Goal: Information Seeking & Learning: Learn about a topic

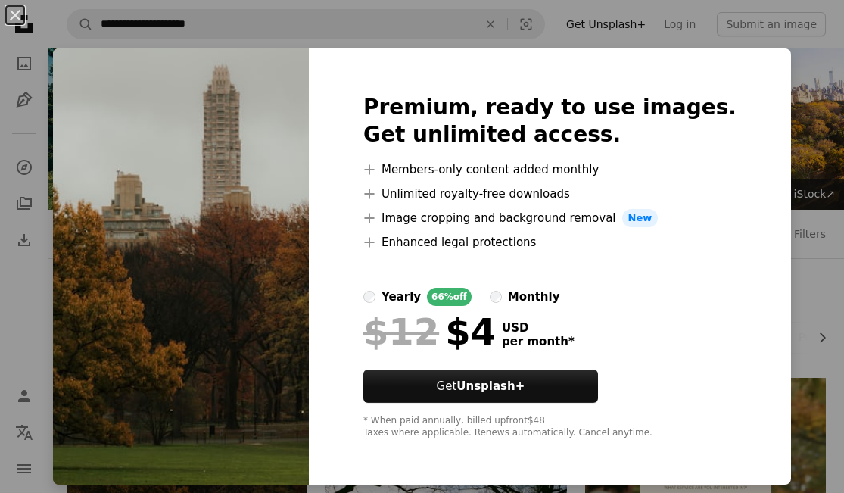
scroll to position [256, 0]
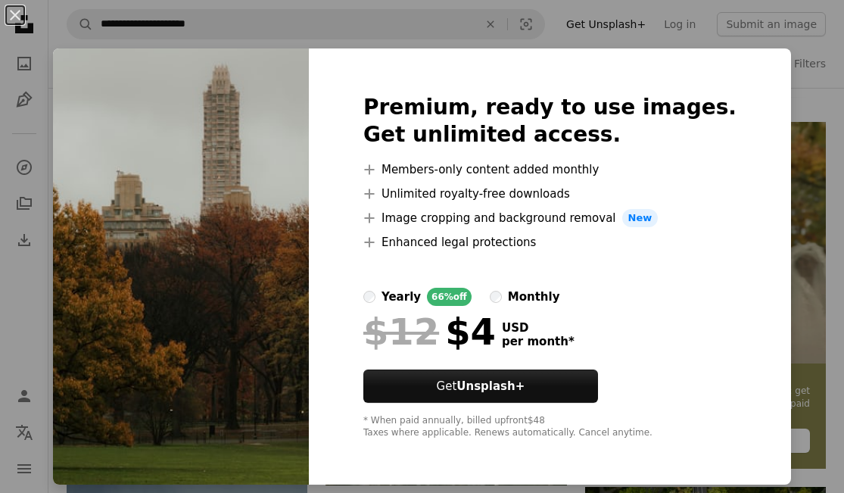
click at [787, 201] on div "An X shape Premium, ready to use images. Get unlimited access. A plus sign Memb…" at bounding box center [422, 246] width 844 height 493
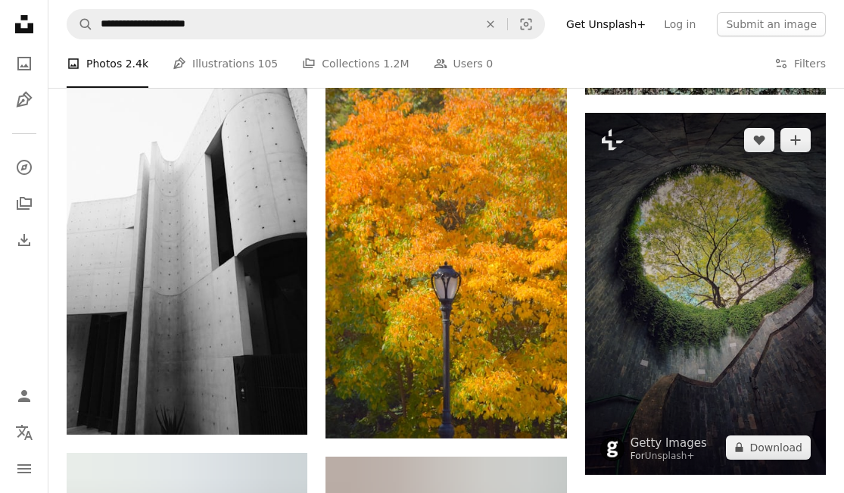
scroll to position [7730, 0]
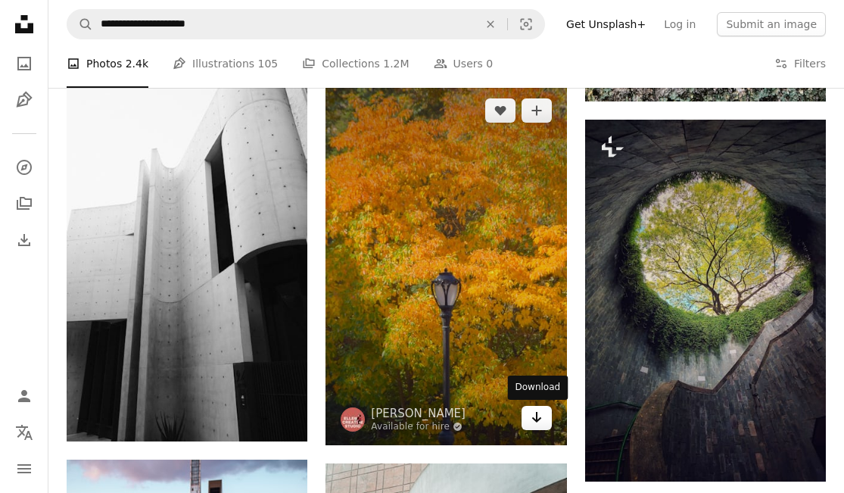
click at [531, 413] on icon "Arrow pointing down" at bounding box center [537, 417] width 12 height 18
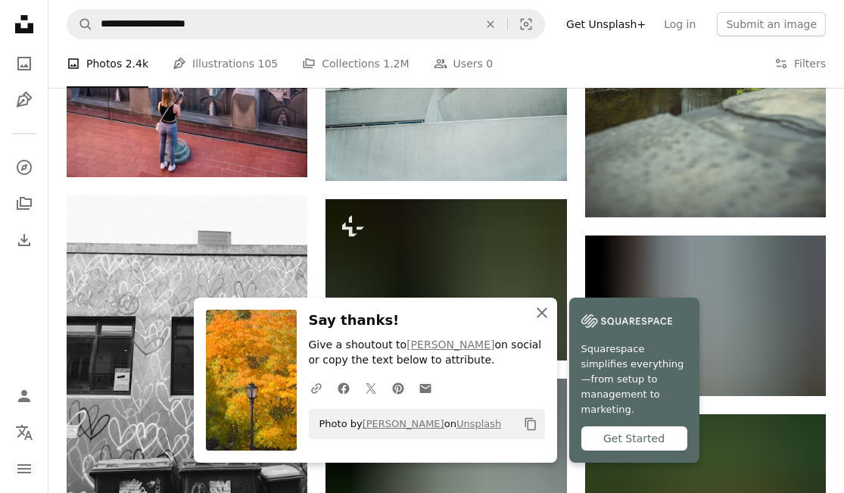
scroll to position [8375, 0]
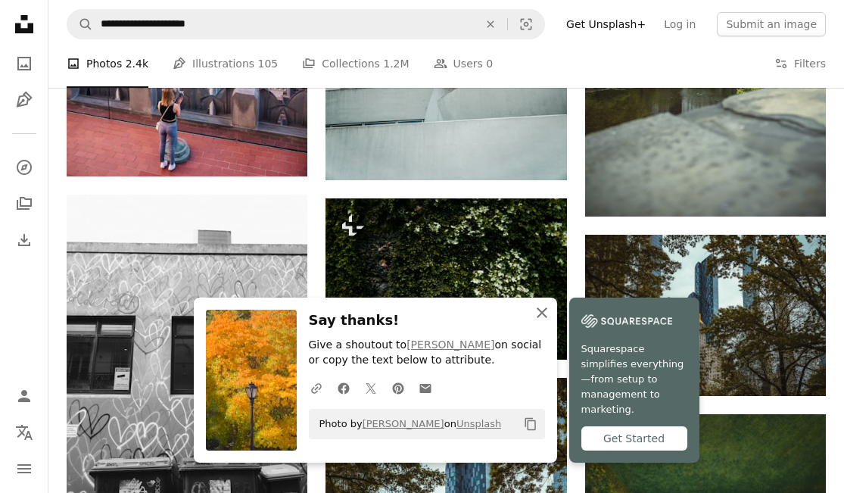
click at [536, 322] on icon "An X shape" at bounding box center [542, 312] width 18 height 18
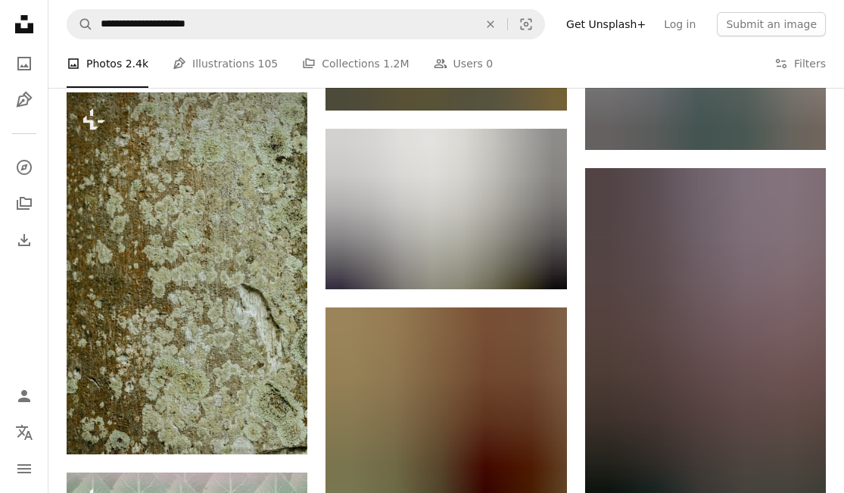
scroll to position [9368, 0]
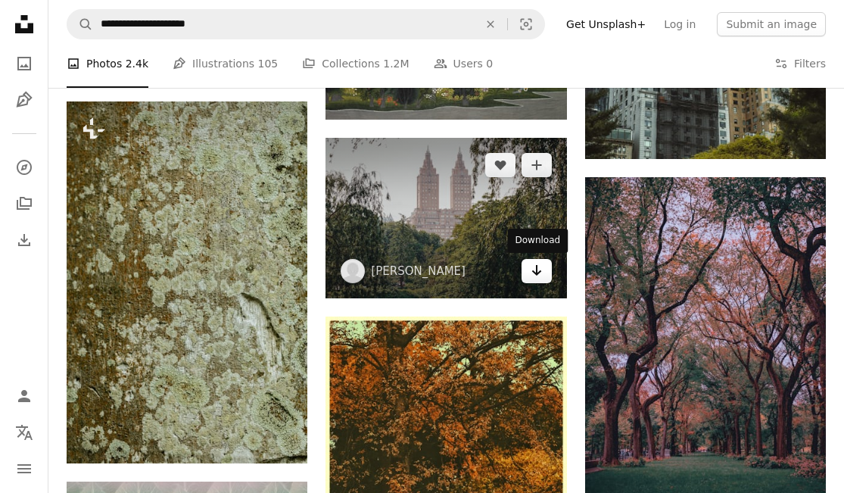
click at [534, 266] on icon "Arrow pointing down" at bounding box center [537, 270] width 12 height 18
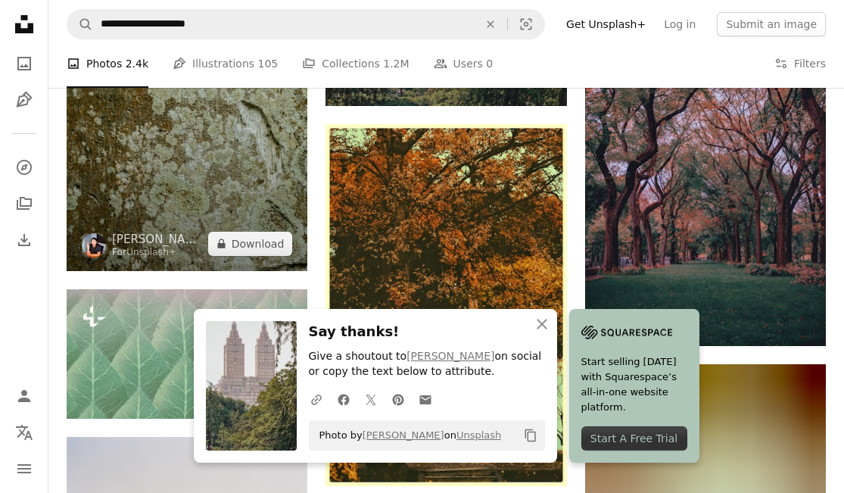
scroll to position [9587, 0]
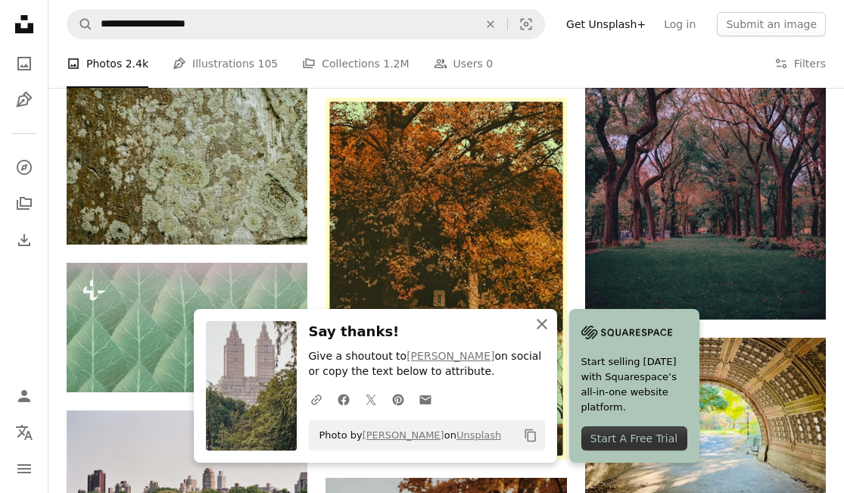
click at [547, 332] on icon "An X shape" at bounding box center [542, 324] width 18 height 18
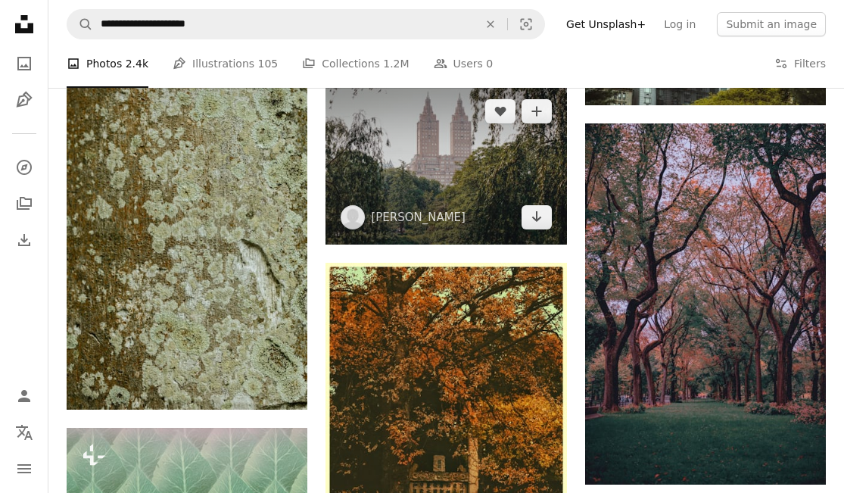
scroll to position [9441, 0]
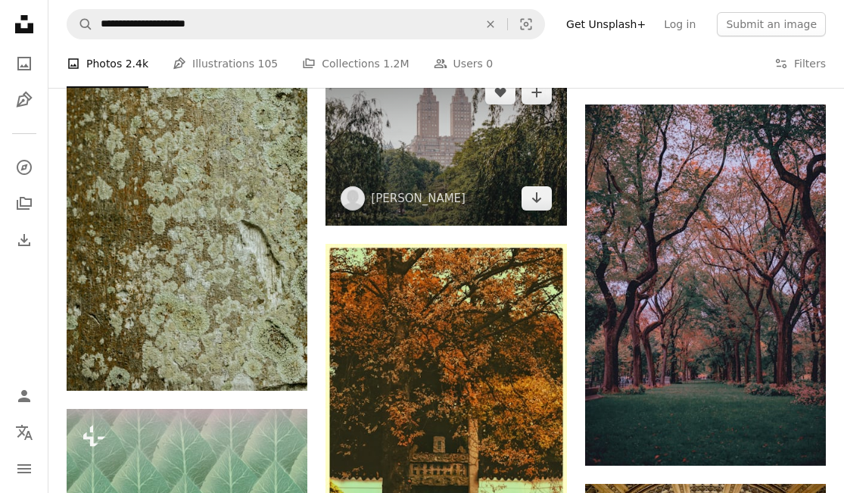
click at [464, 154] on img at bounding box center [445, 145] width 241 height 160
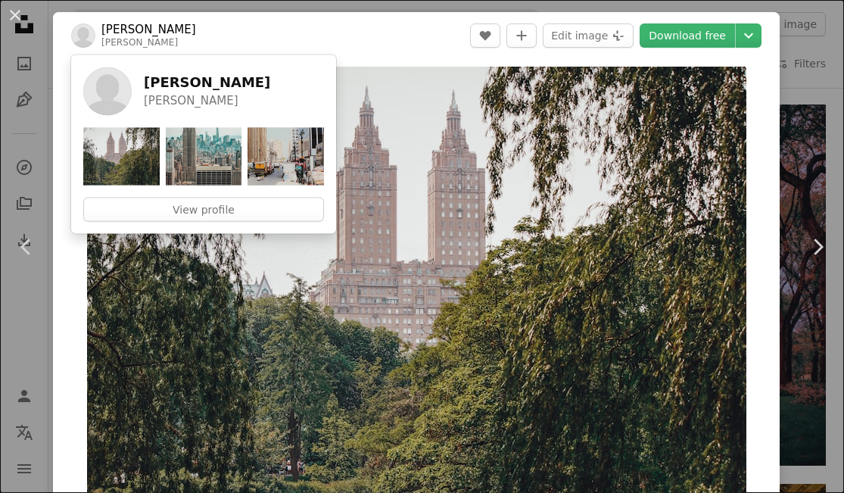
click at [33, 82] on div "An X shape Chevron left Chevron right [PERSON_NAME] idasihvonen A heart A plus …" at bounding box center [422, 246] width 844 height 493
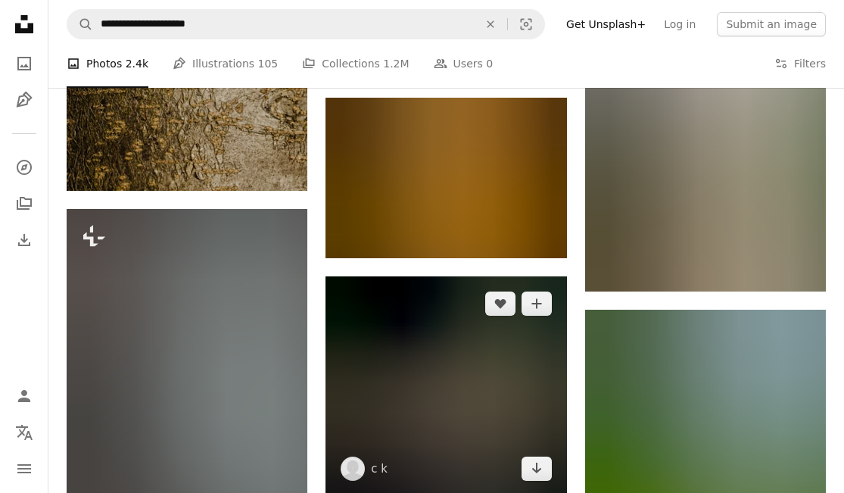
scroll to position [10348, 0]
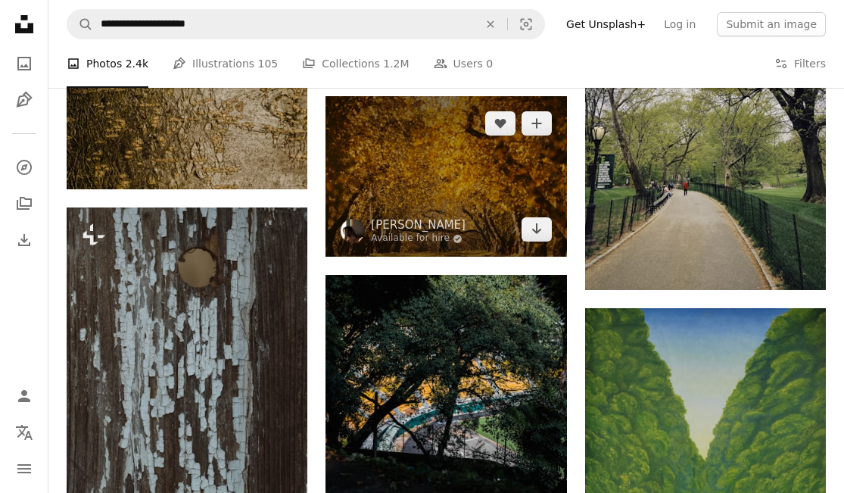
click at [428, 188] on img at bounding box center [445, 176] width 241 height 160
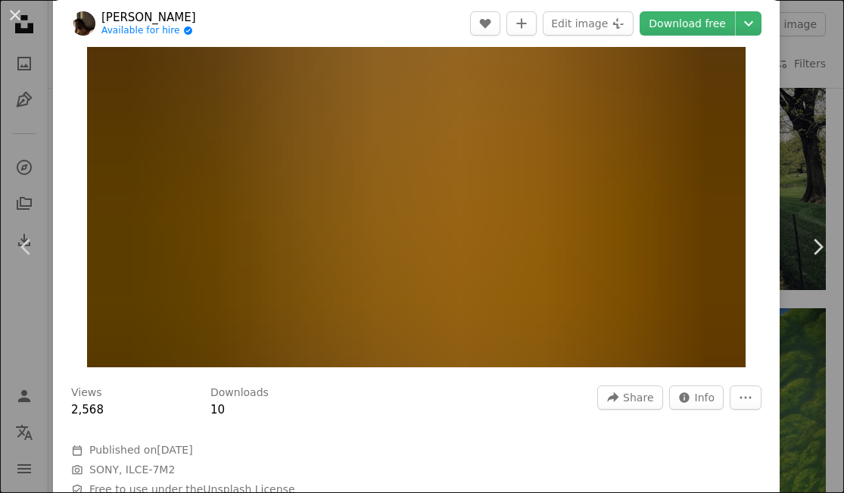
scroll to position [142, 0]
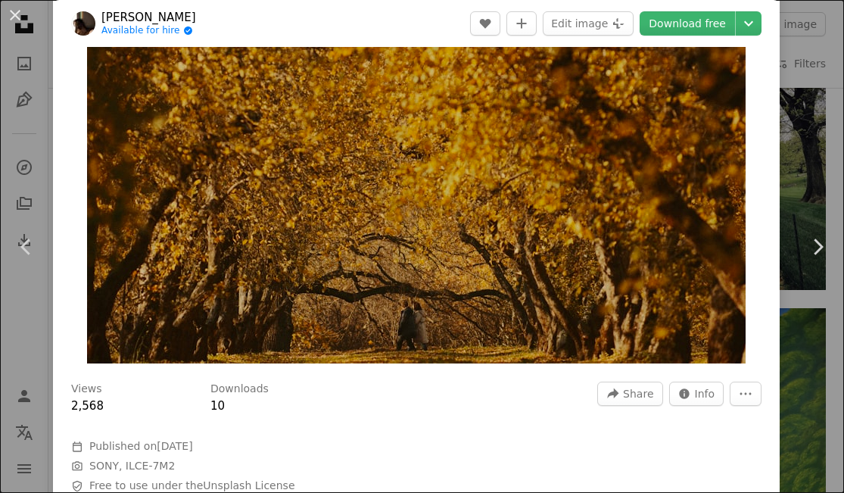
click at [35, 45] on div "An X shape Chevron left Chevron right [PERSON_NAME] Available for hire A checkm…" at bounding box center [422, 246] width 844 height 493
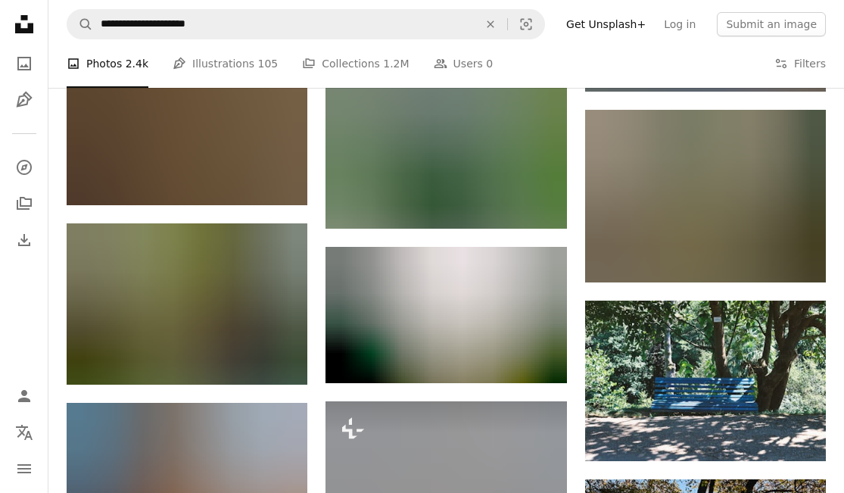
scroll to position [13487, 0]
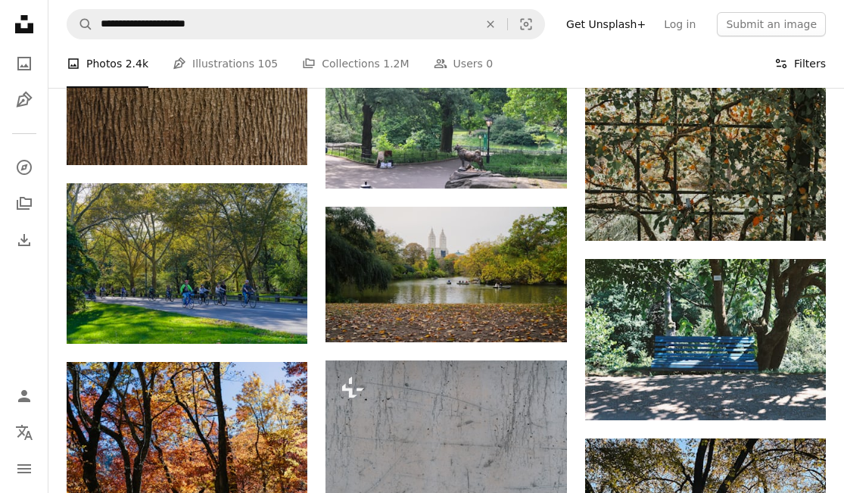
click at [796, 67] on button "Filters Filters" at bounding box center [799, 63] width 51 height 48
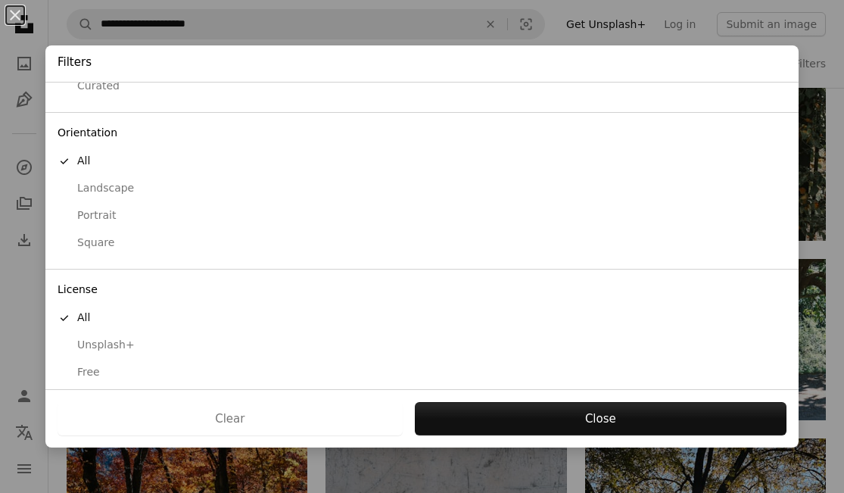
scroll to position [98, 0]
click at [660, 11] on div "An X shape Filters Sort by A checkmark Relevance Newest Curated Orientation A c…" at bounding box center [422, 246] width 844 height 493
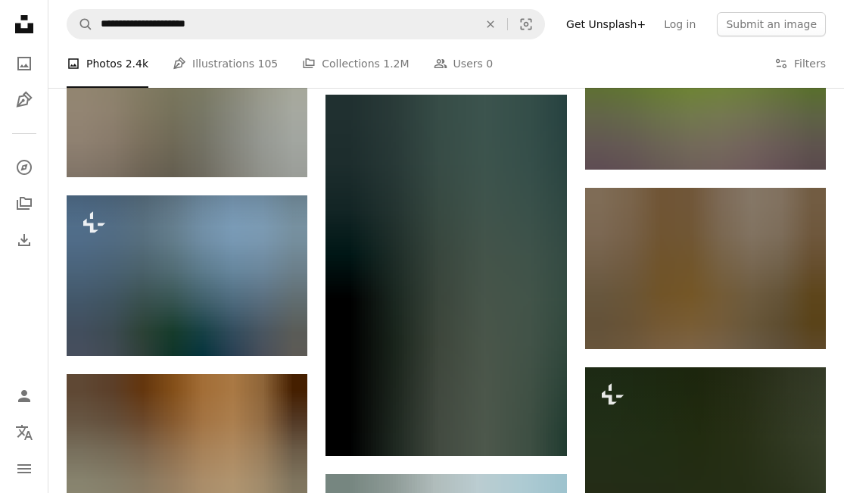
scroll to position [16505, 0]
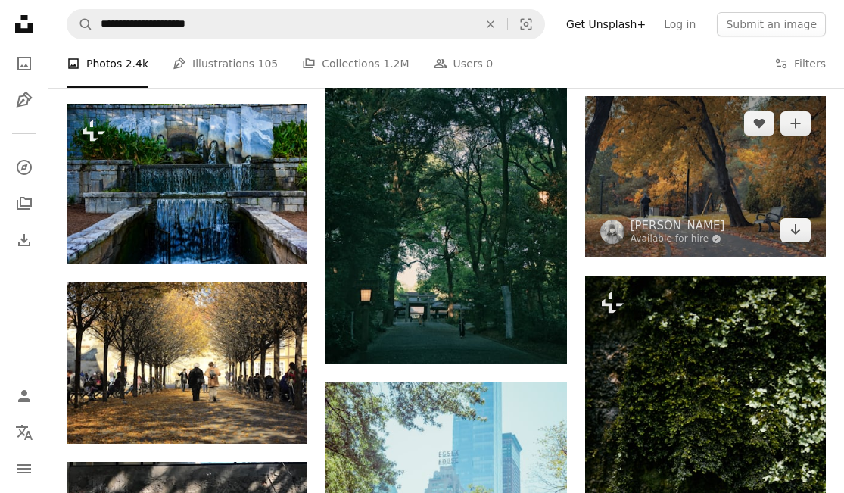
click at [675, 192] on img at bounding box center [705, 176] width 241 height 160
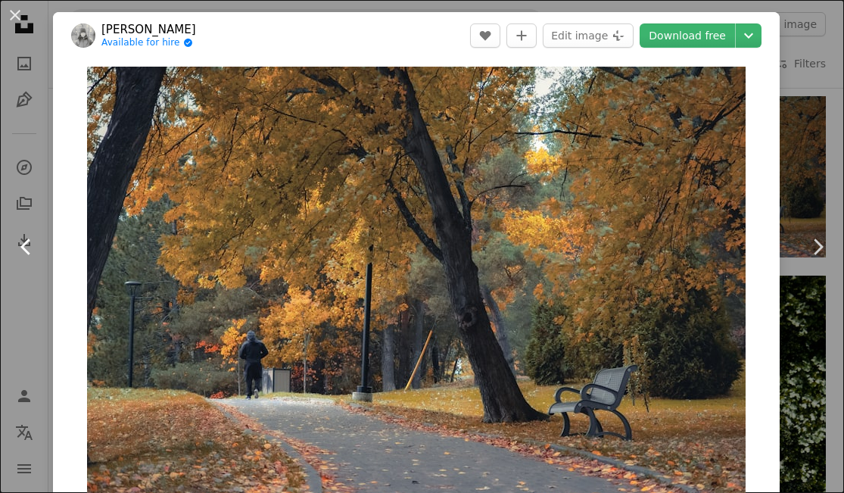
click at [34, 174] on link "Chevron left" at bounding box center [26, 246] width 53 height 145
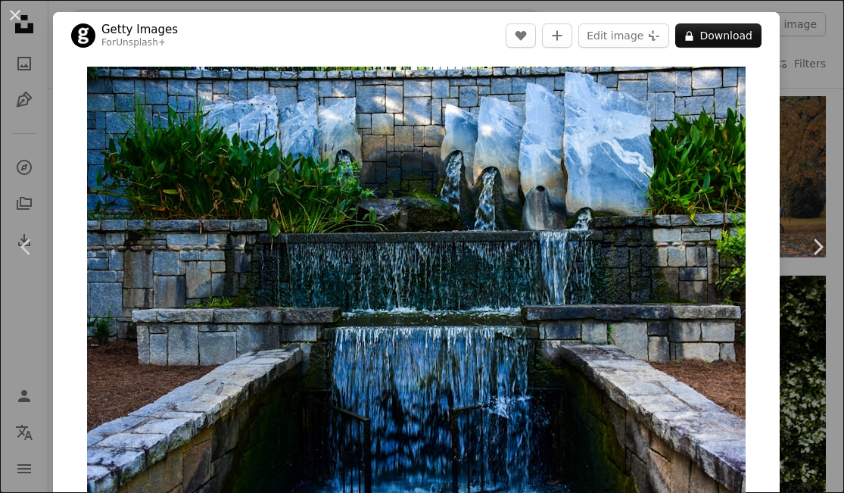
click at [820, 117] on div "An X shape Chevron left Chevron right Getty Images For Unsplash+ A heart A plus…" at bounding box center [422, 246] width 844 height 493
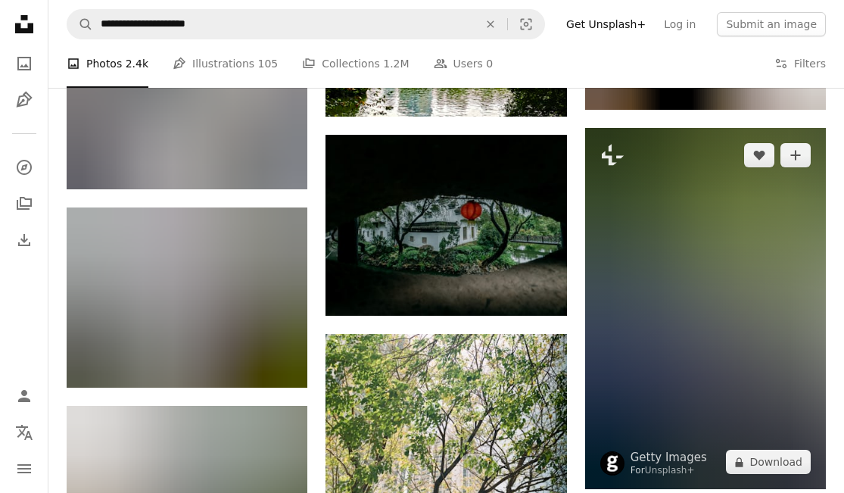
scroll to position [18599, 0]
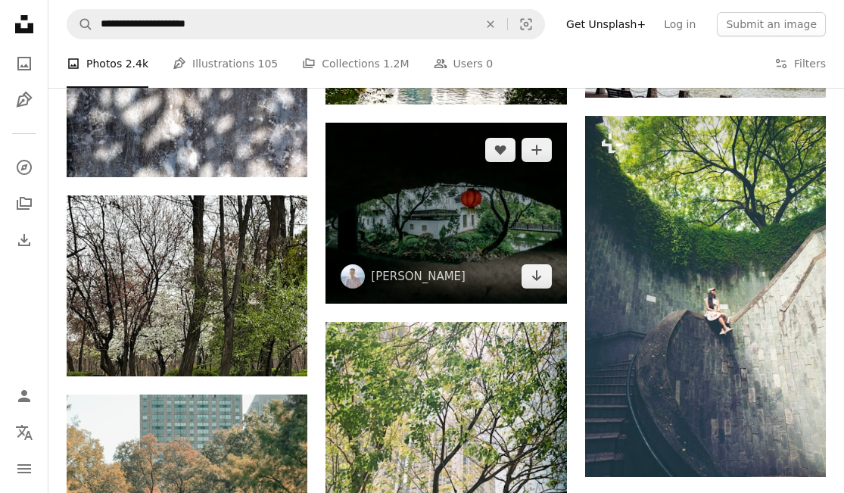
click at [472, 229] on img at bounding box center [445, 213] width 241 height 181
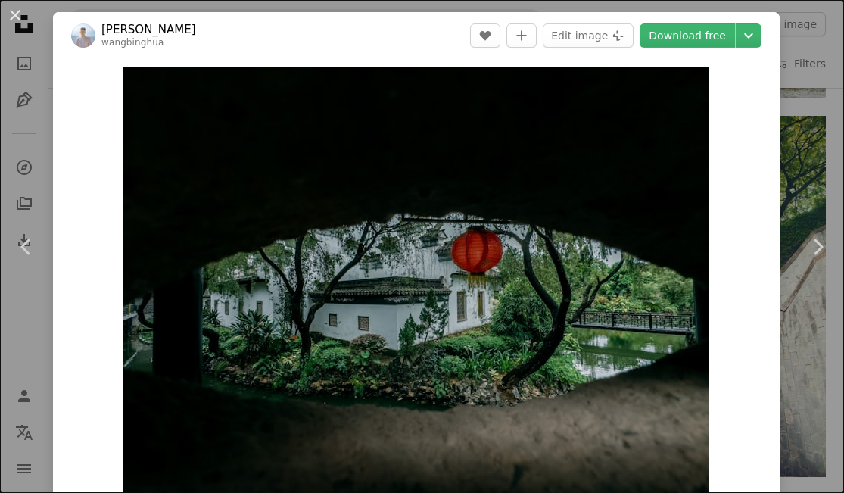
click at [817, 110] on div "An X shape Chevron left Chevron right [PERSON_NAME] wangbinghua A heart A plus …" at bounding box center [422, 246] width 844 height 493
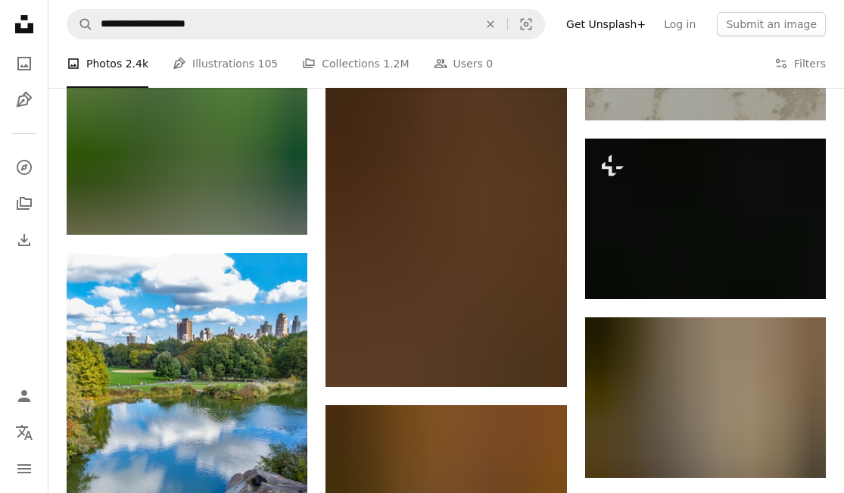
scroll to position [22986, 0]
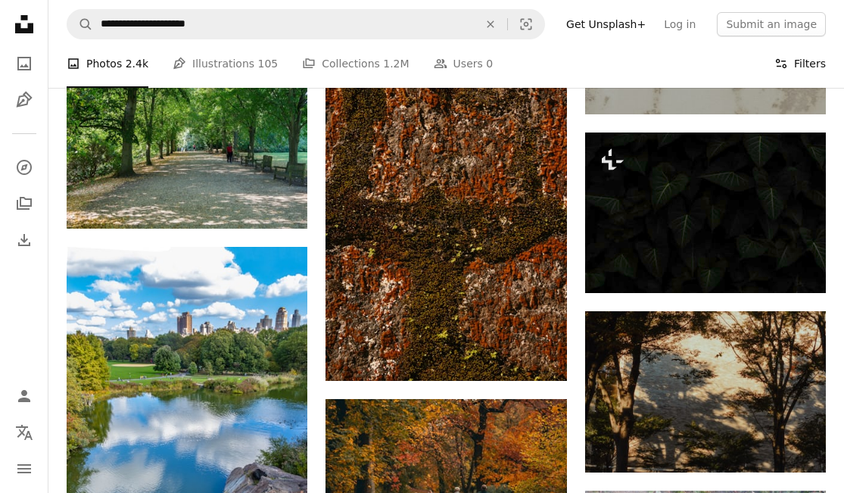
click at [788, 75] on button "Filters Filters" at bounding box center [799, 63] width 51 height 48
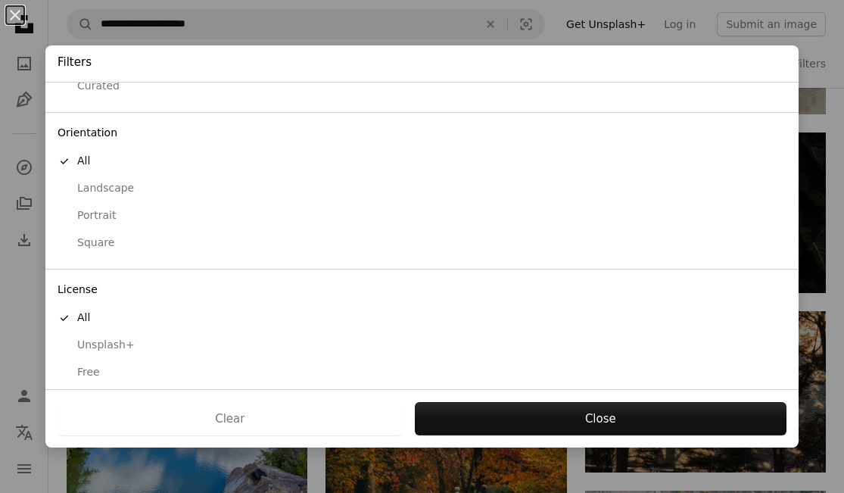
scroll to position [98, 0]
click at [120, 185] on div "Landscape" at bounding box center [422, 189] width 729 height 15
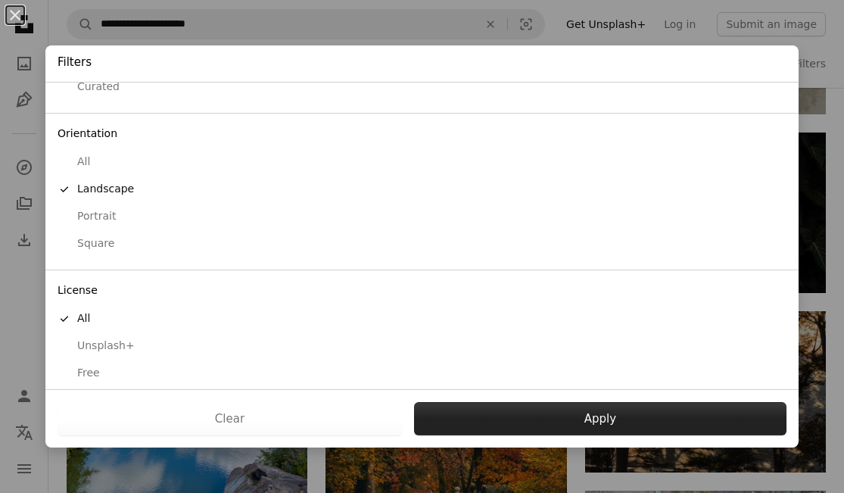
click at [501, 430] on button "Apply" at bounding box center [600, 418] width 372 height 33
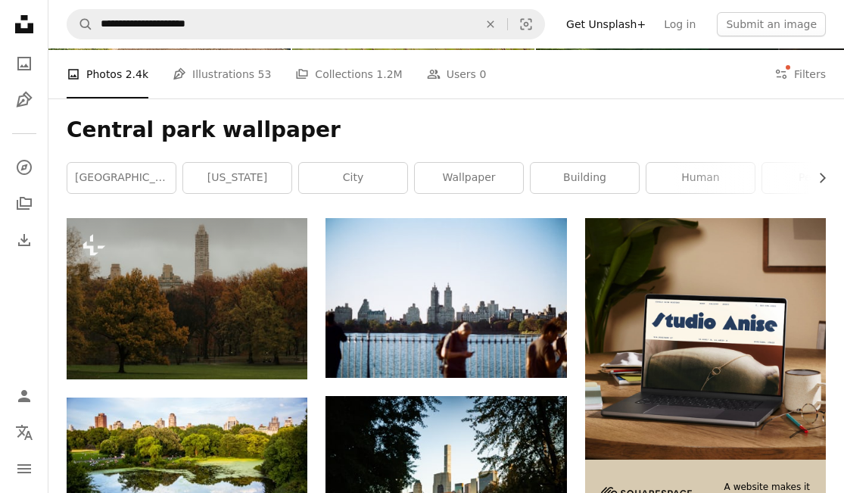
scroll to position [191, 0]
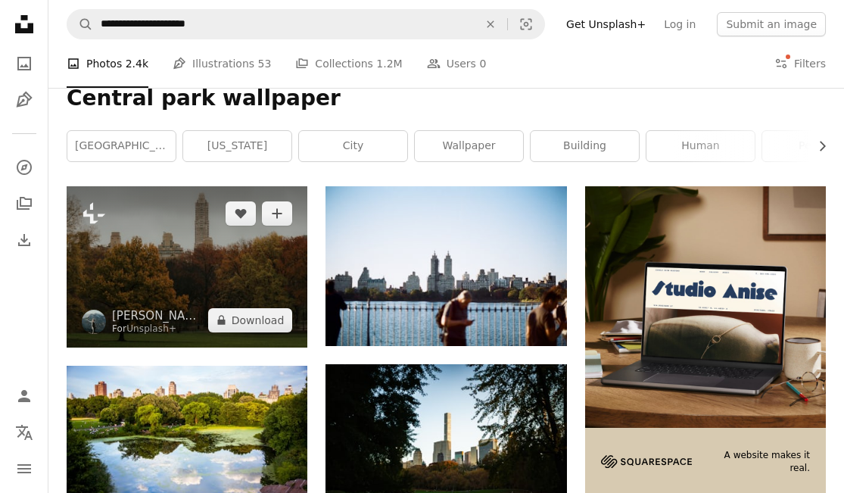
click at [226, 260] on img at bounding box center [187, 266] width 241 height 160
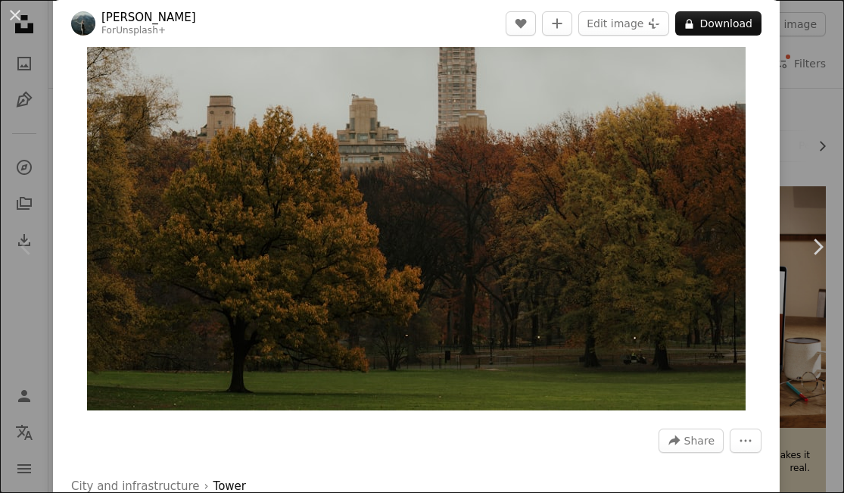
scroll to position [111, 0]
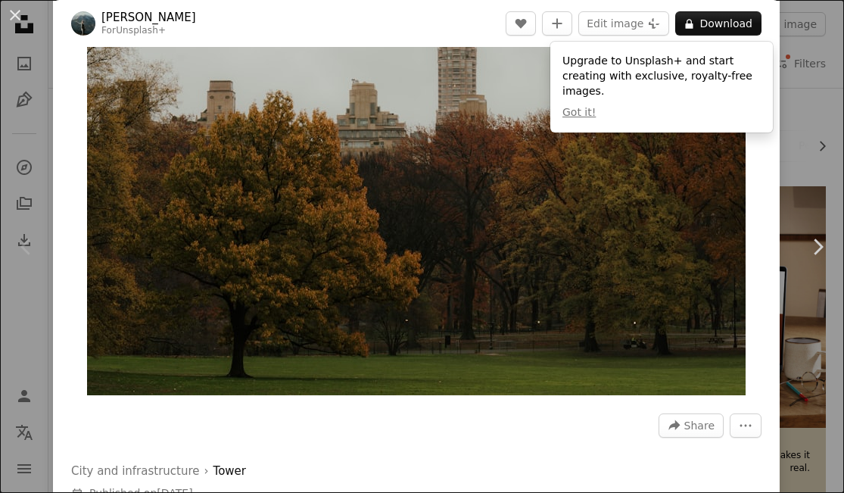
click at [817, 120] on div "An X shape Chevron left Chevron right [PERSON_NAME] For Unsplash+ A heart A plu…" at bounding box center [422, 246] width 844 height 493
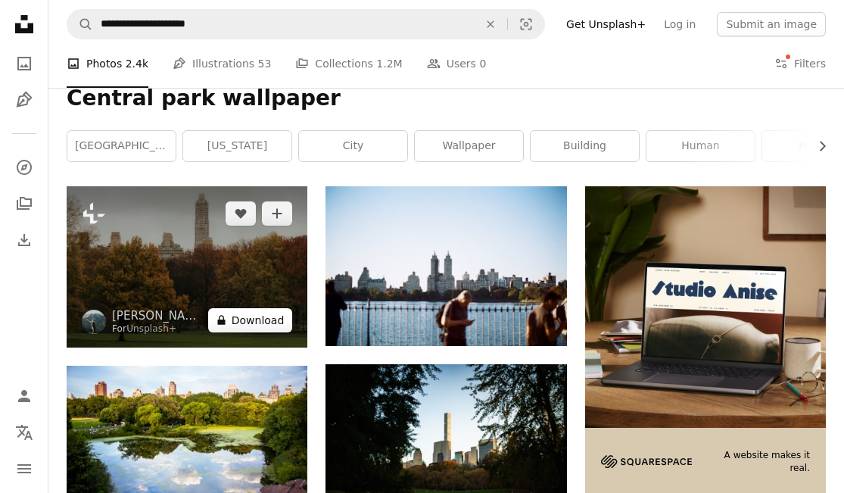
click at [278, 324] on button "A lock Download" at bounding box center [250, 320] width 85 height 24
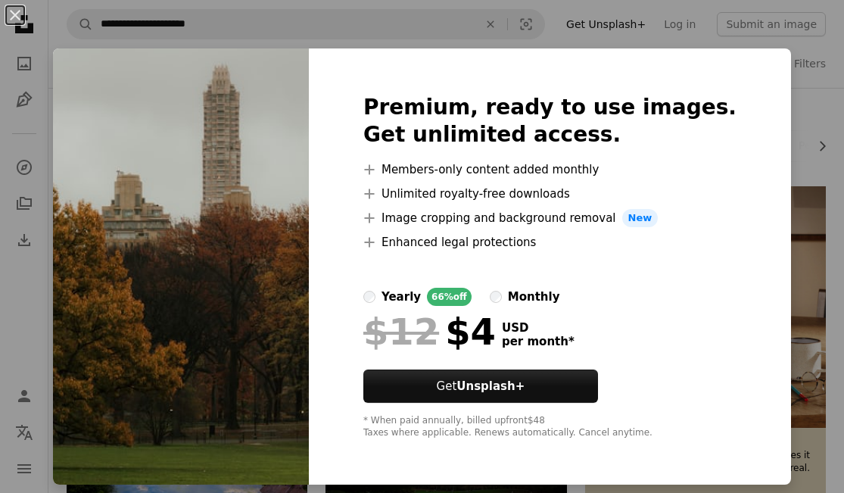
click at [806, 170] on div "An X shape Premium, ready to use images. Get unlimited access. A plus sign Memb…" at bounding box center [422, 246] width 844 height 493
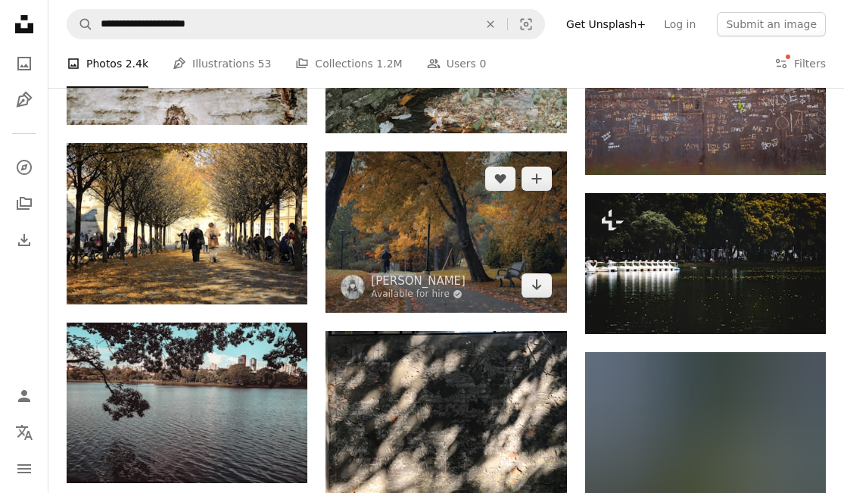
scroll to position [5915, 0]
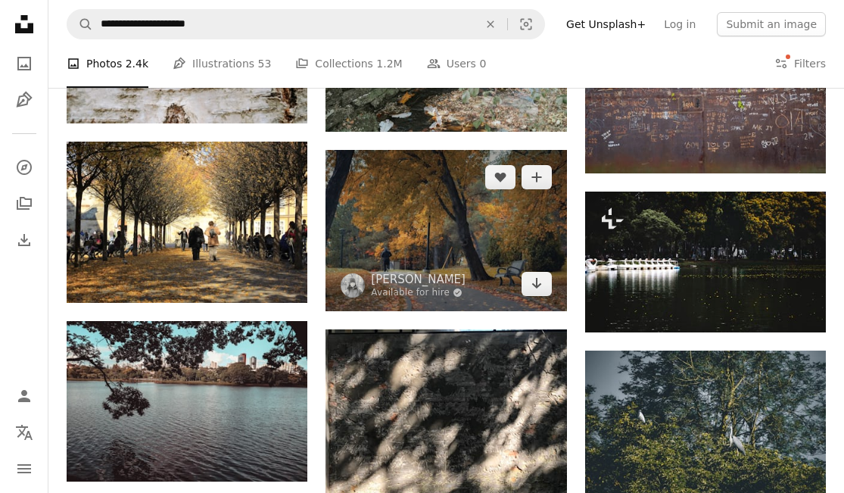
click at [476, 228] on img at bounding box center [445, 230] width 241 height 160
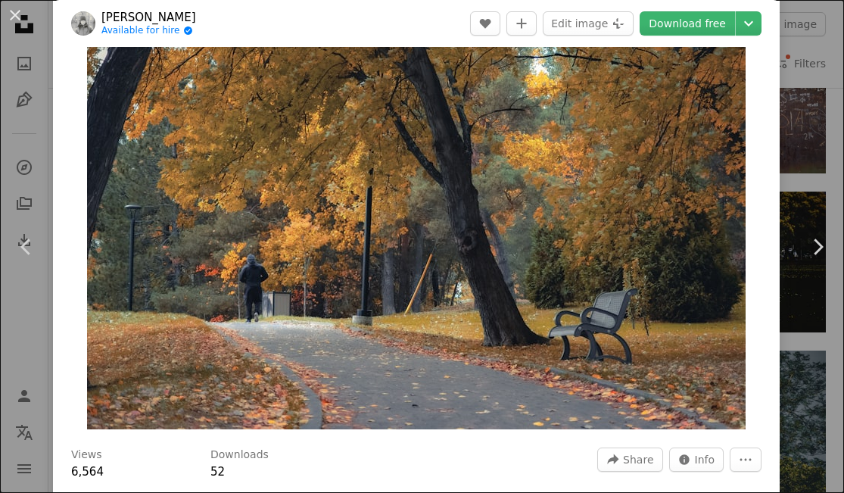
scroll to position [80, 0]
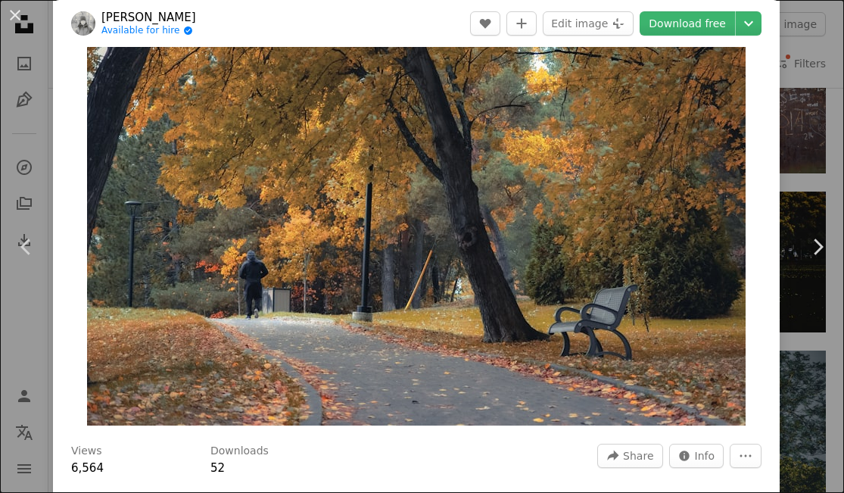
click at [813, 141] on div "An X shape Chevron left Chevron right [PERSON_NAME] Available for hire A checkm…" at bounding box center [422, 246] width 844 height 493
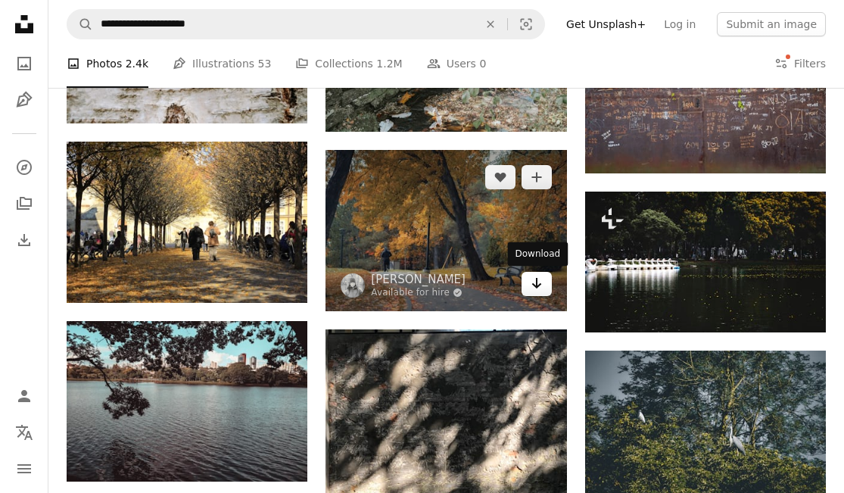
click at [536, 283] on icon "Download" at bounding box center [536, 283] width 10 height 11
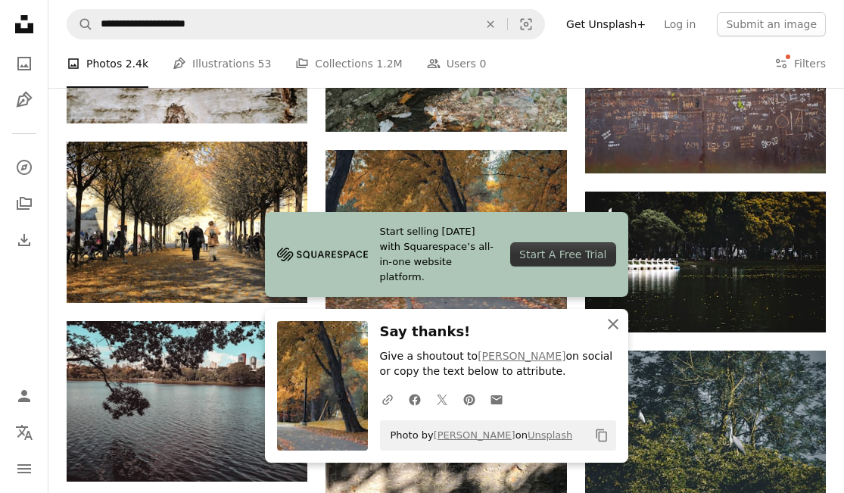
click at [611, 322] on icon "An X shape" at bounding box center [613, 324] width 18 height 18
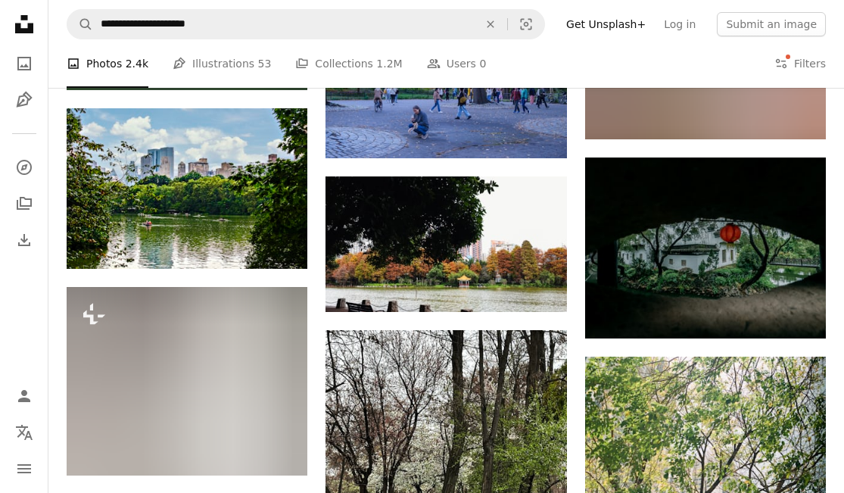
scroll to position [6867, 0]
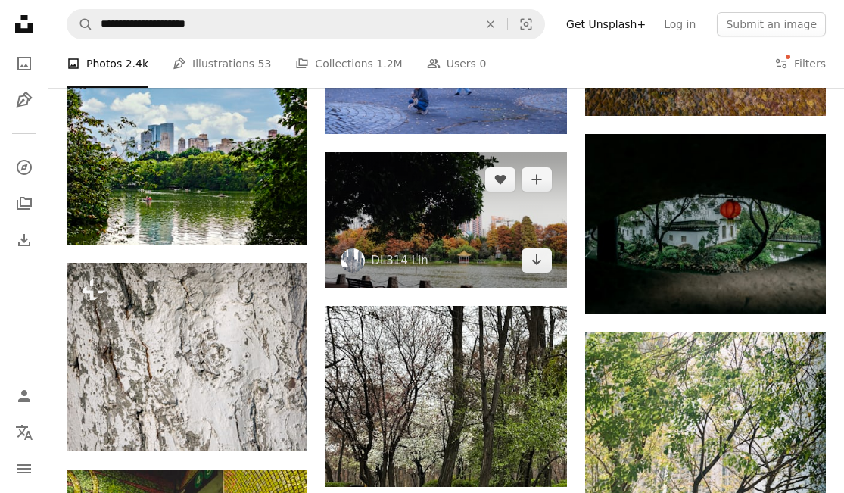
click at [457, 234] on img at bounding box center [445, 219] width 241 height 135
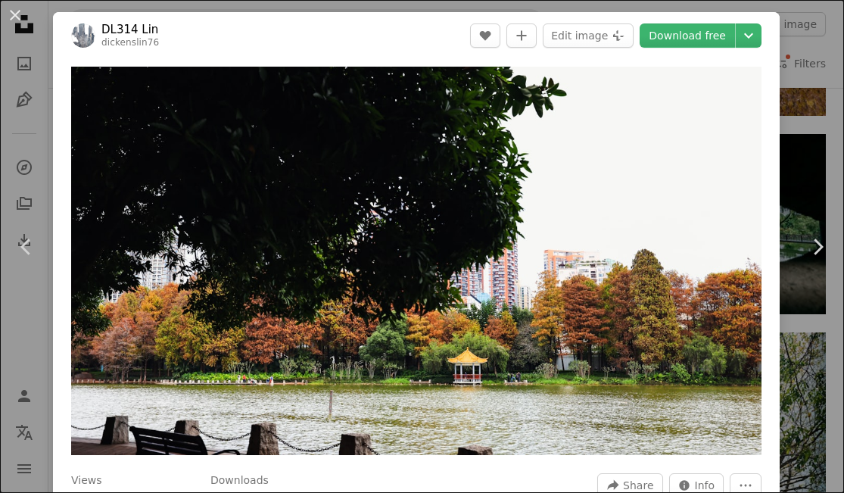
click at [808, 83] on div "An X shape Chevron left Chevron right DL314 Lin dickenslin76 A heart A plus sig…" at bounding box center [422, 246] width 844 height 493
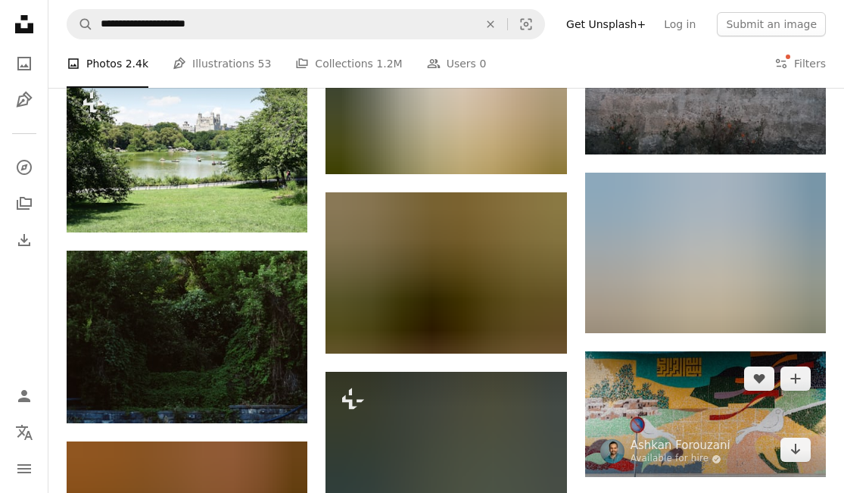
scroll to position [9185, 0]
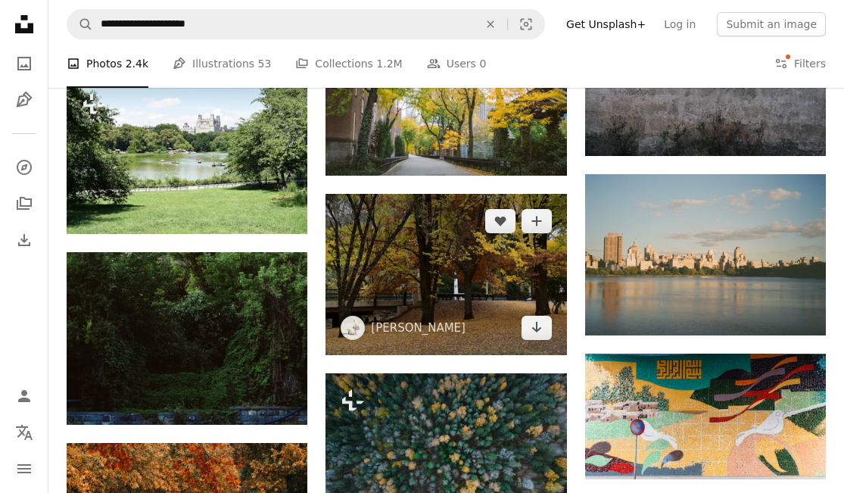
click at [506, 275] on img at bounding box center [445, 274] width 241 height 160
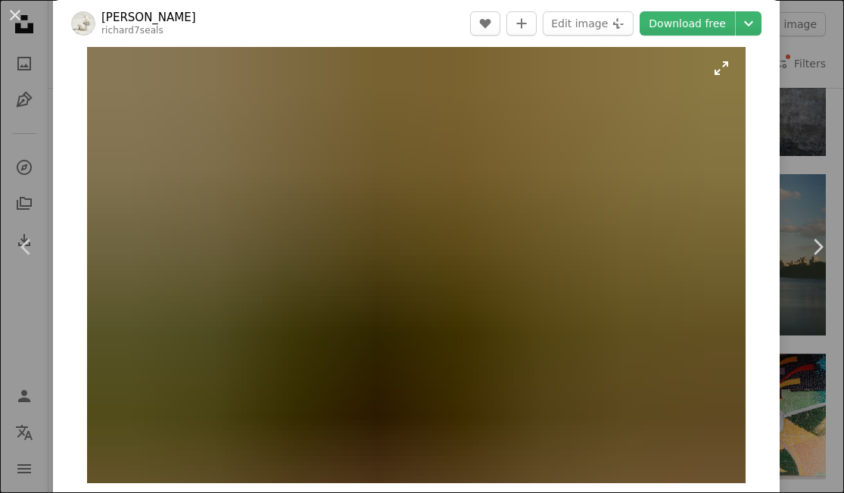
scroll to position [20, 0]
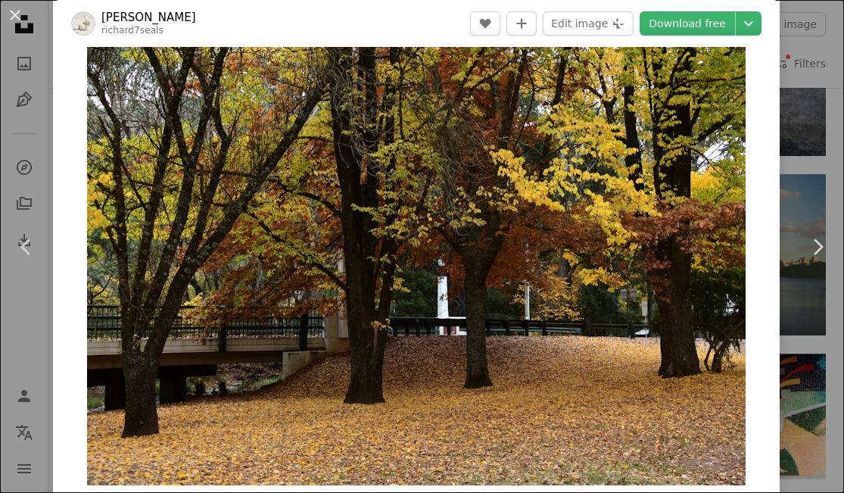
click at [808, 129] on div "An X shape Chevron left Chevron right [PERSON_NAME] richard7seals A heart A plu…" at bounding box center [422, 246] width 844 height 493
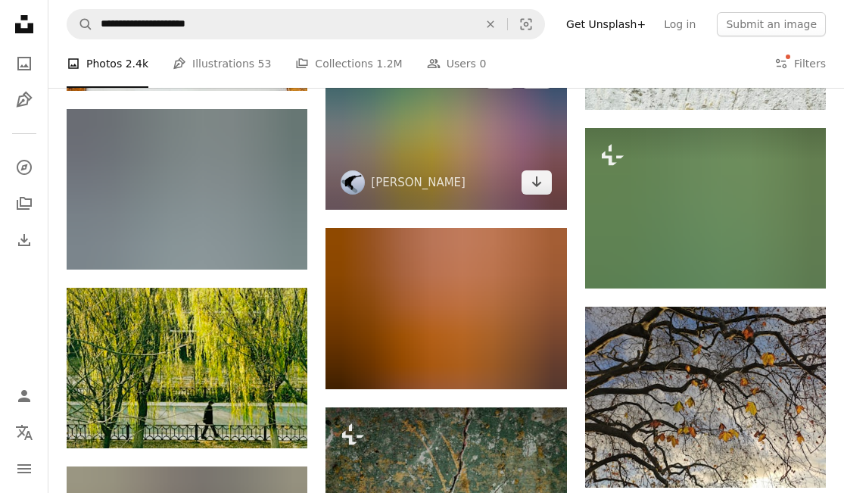
scroll to position [14320, 0]
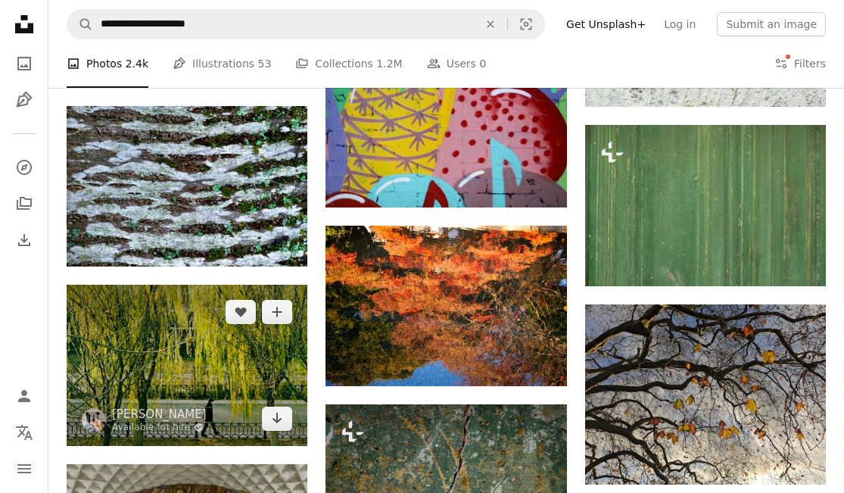
click at [188, 351] on img at bounding box center [187, 365] width 241 height 160
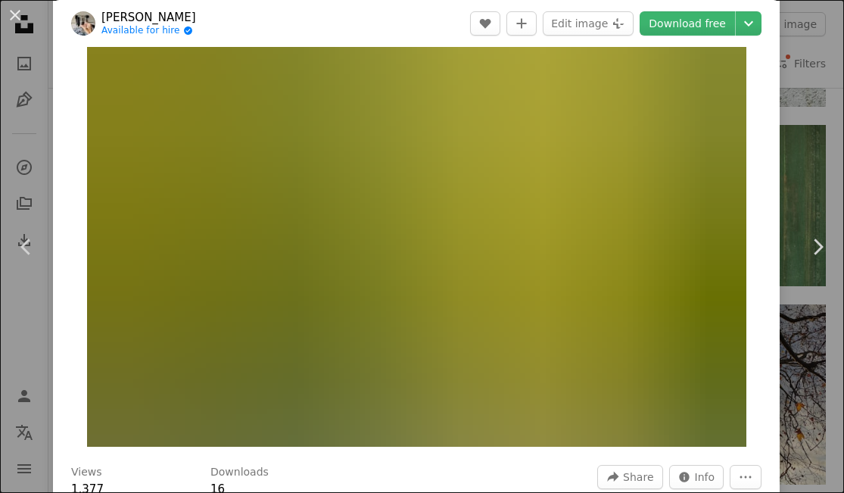
scroll to position [65, 0]
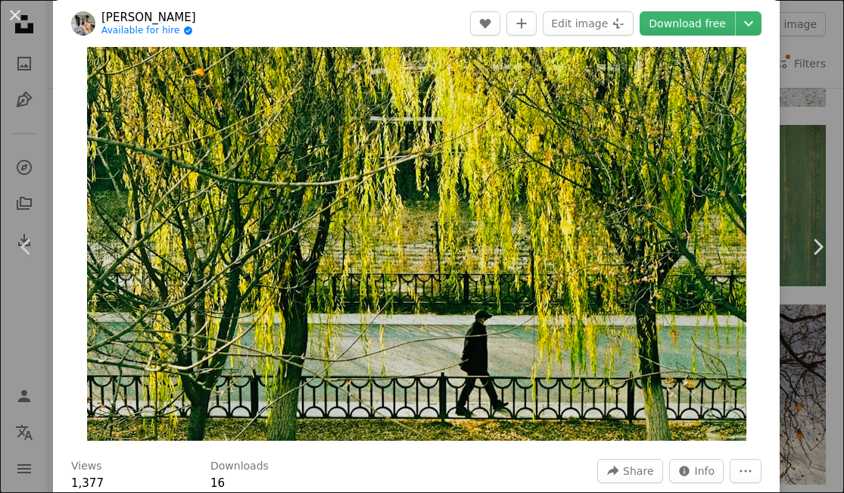
click at [808, 91] on div "An X shape Chevron left Chevron right Goffy Guo Available for hire A checkmark …" at bounding box center [422, 246] width 844 height 493
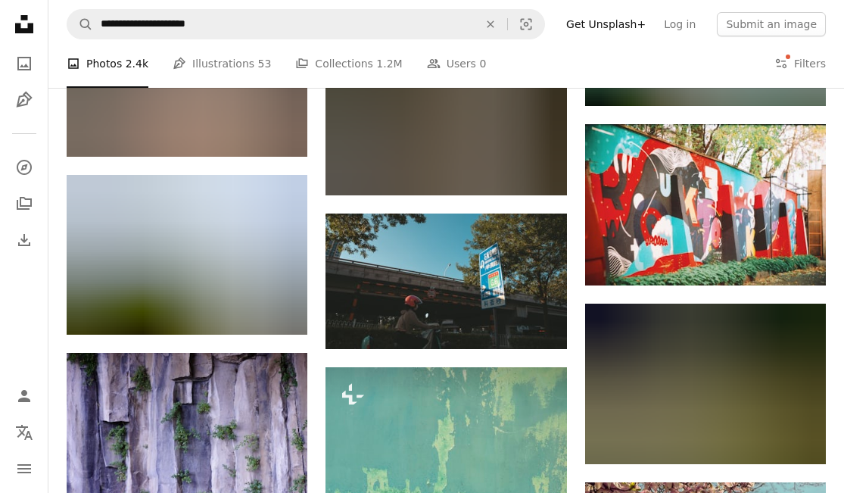
scroll to position [16308, 0]
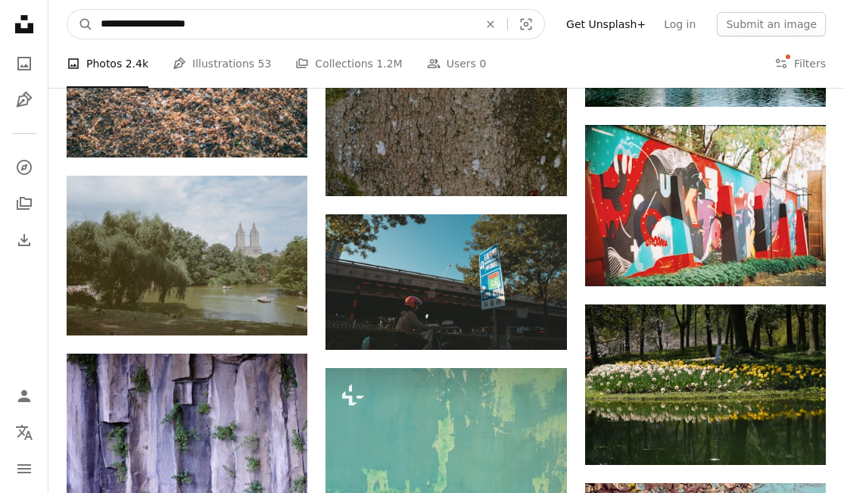
drag, startPoint x: 157, startPoint y: 23, endPoint x: -90, endPoint y: -20, distance: 250.3
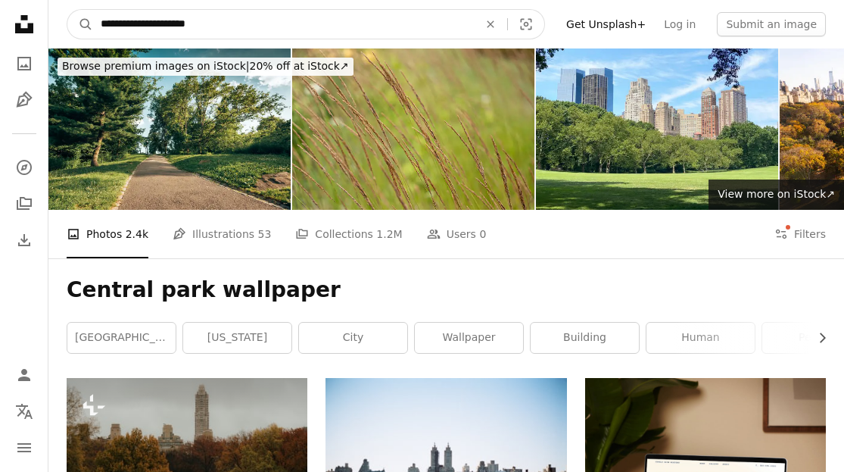
scroll to position [0, 0]
type input "**********"
click at [80, 24] on button "A magnifying glass" at bounding box center [80, 24] width 26 height 29
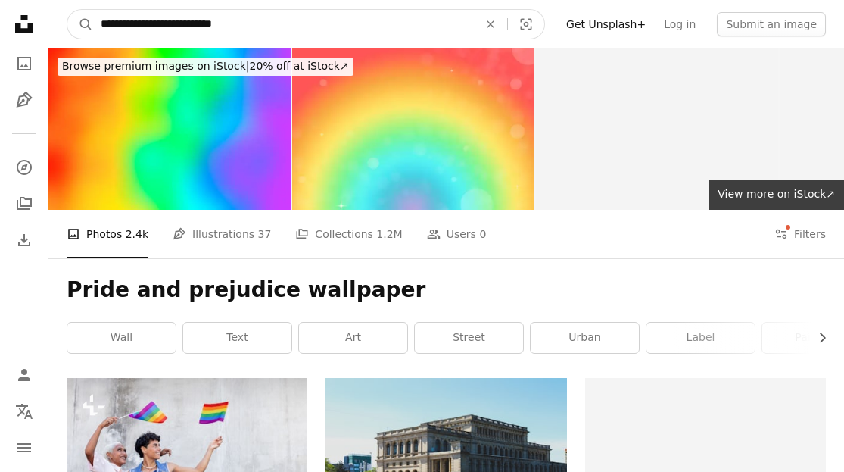
drag, startPoint x: 263, startPoint y: 23, endPoint x: -5, endPoint y: 11, distance: 267.4
type input "**********"
click at [80, 24] on button "A magnifying glass" at bounding box center [80, 24] width 26 height 29
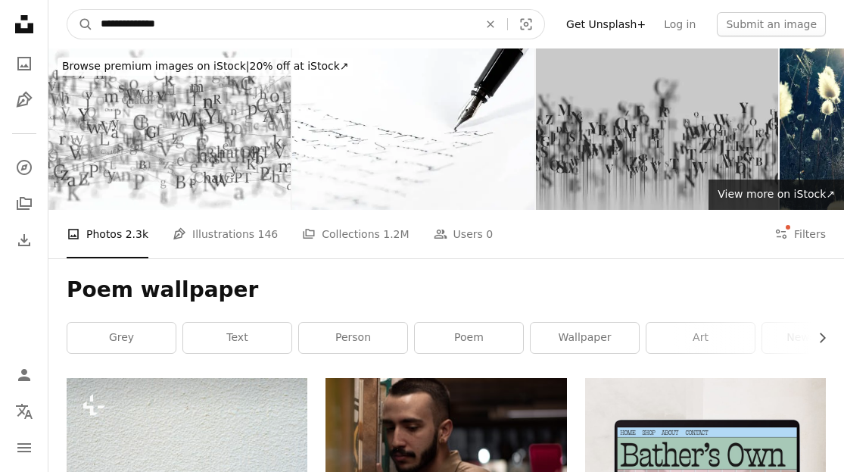
drag, startPoint x: 202, startPoint y: 26, endPoint x: 17, endPoint y: 26, distance: 185.4
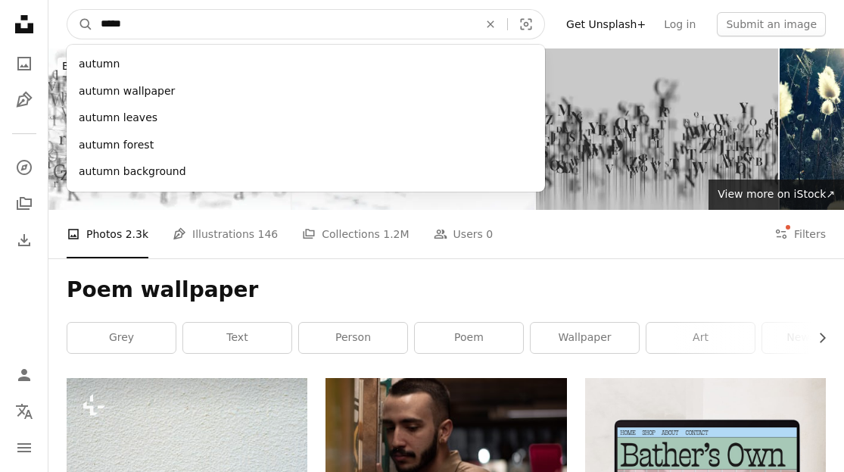
type input "******"
click at [80, 24] on button "A magnifying glass" at bounding box center [80, 24] width 26 height 29
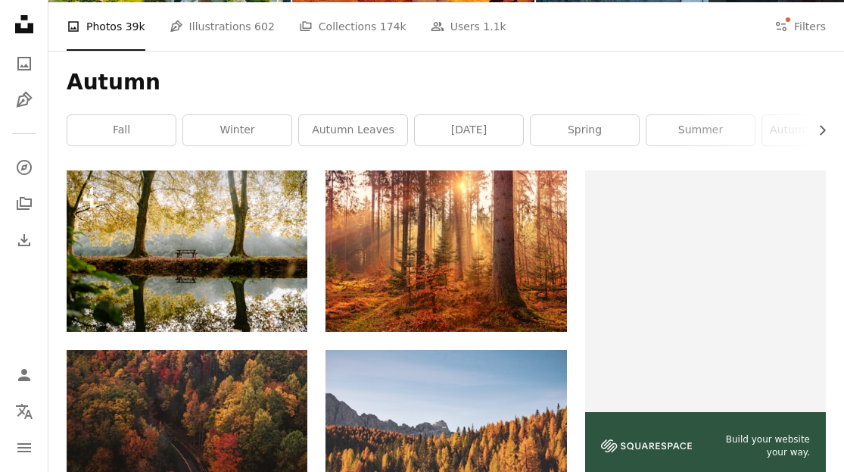
scroll to position [215, 0]
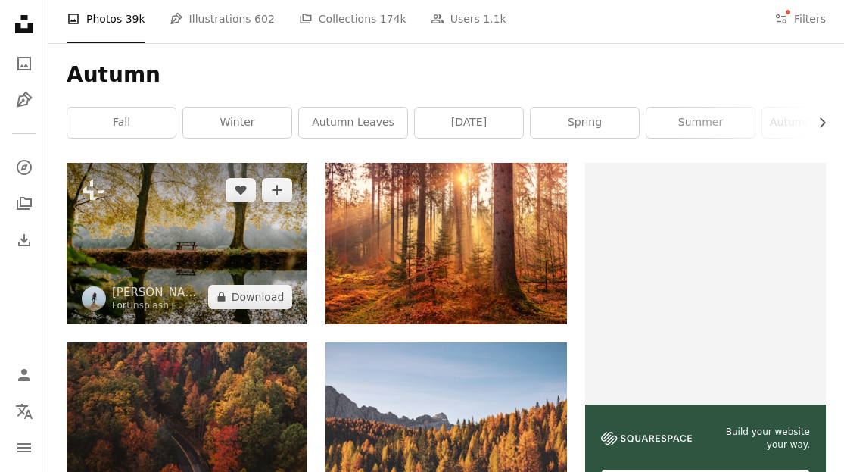
click at [226, 241] on img at bounding box center [187, 243] width 241 height 160
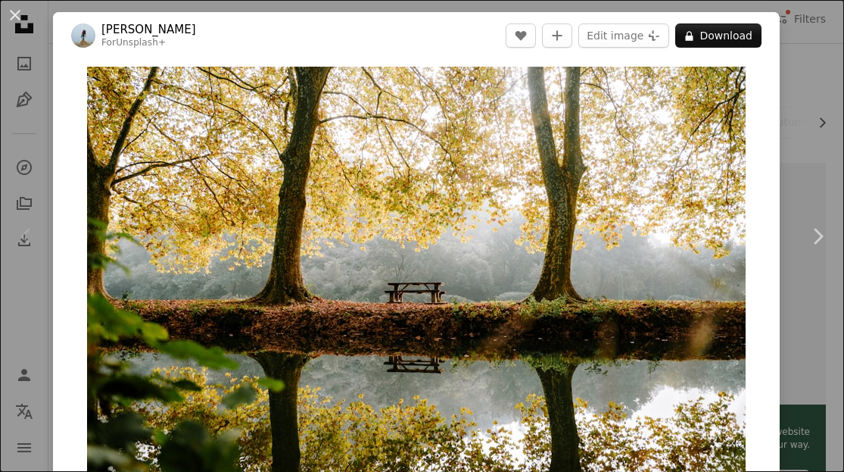
click at [814, 117] on div "An X shape Chevron left Chevron right [PERSON_NAME] For Unsplash+ A heart A plu…" at bounding box center [422, 236] width 844 height 472
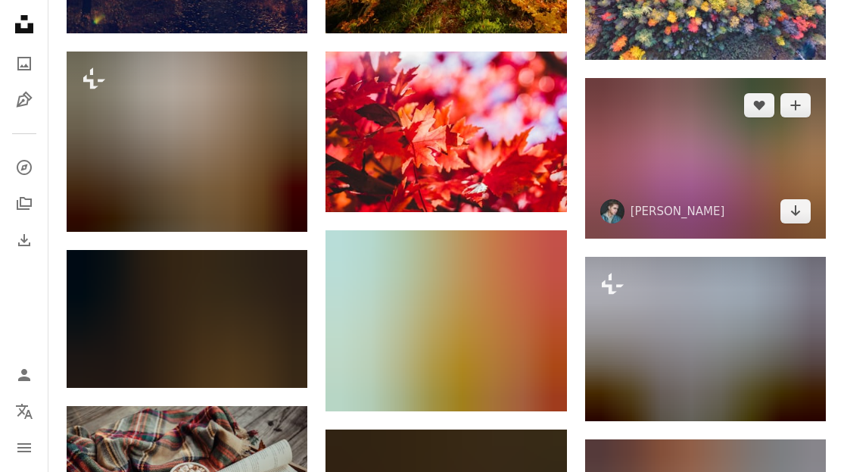
scroll to position [871, 0]
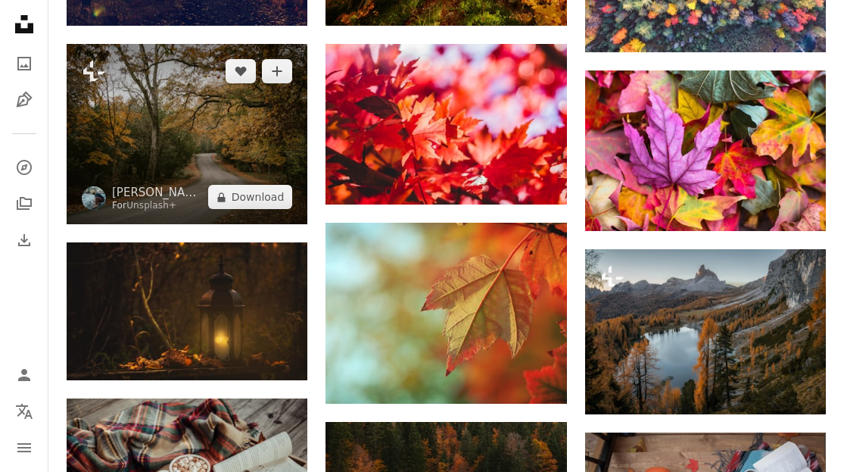
click at [239, 144] on img at bounding box center [187, 134] width 241 height 181
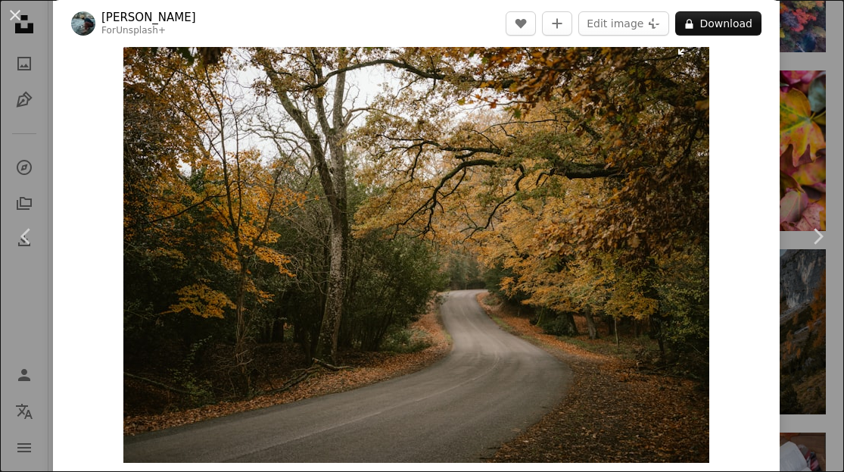
scroll to position [42, 0]
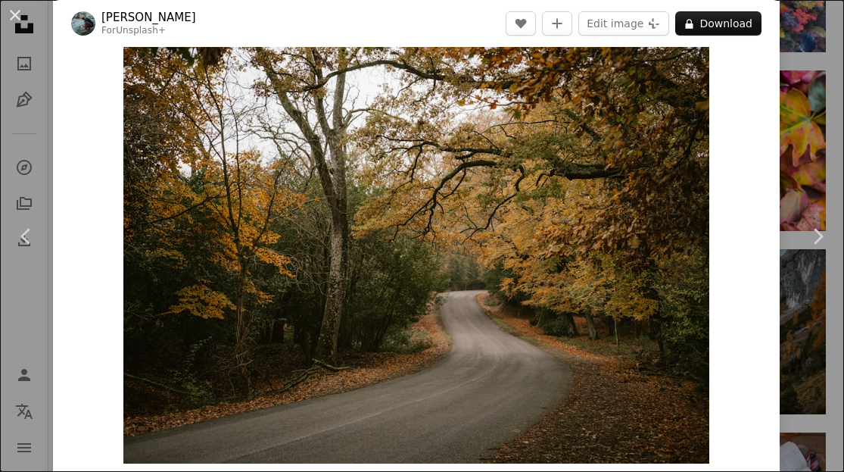
click at [808, 133] on div "An X shape Chevron left Chevron right [PERSON_NAME] For Unsplash+ A heart A plu…" at bounding box center [422, 236] width 844 height 472
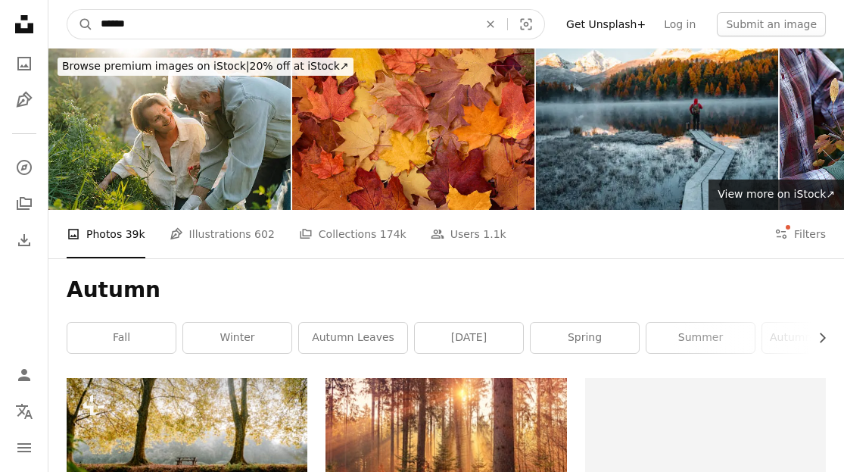
scroll to position [-1, 0]
click at [300, 17] on input "******" at bounding box center [283, 24] width 381 height 29
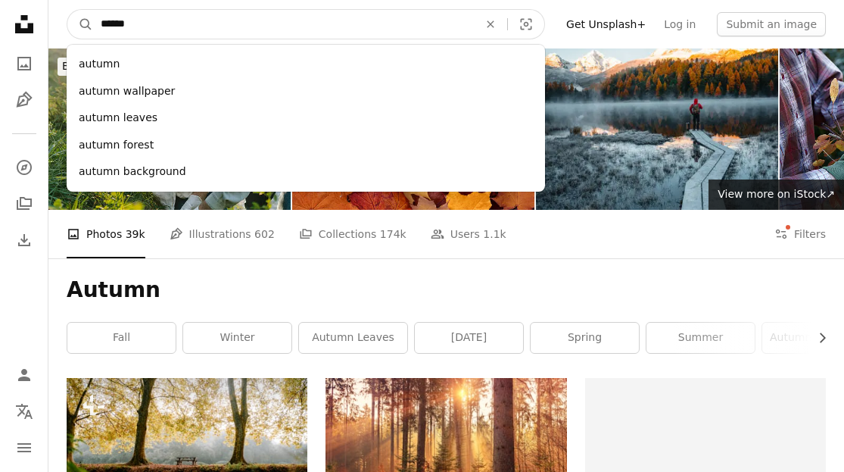
click at [300, 17] on input "******" at bounding box center [283, 24] width 381 height 29
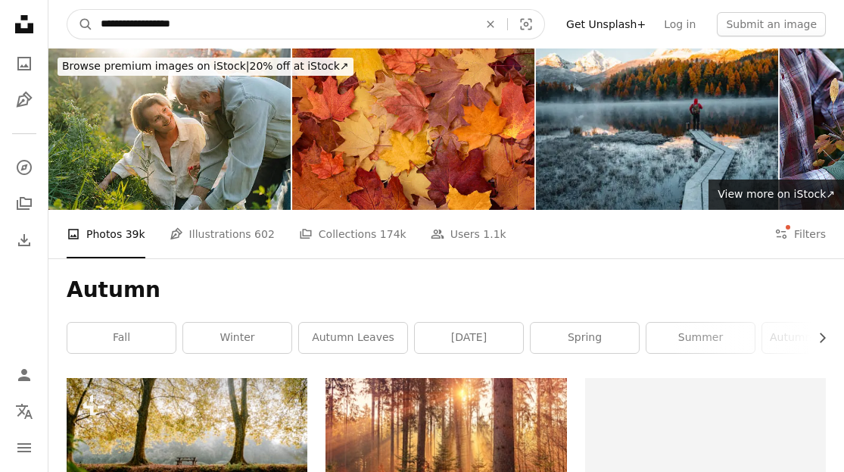
type input "**********"
click at [80, 24] on button "A magnifying glass" at bounding box center [80, 24] width 26 height 29
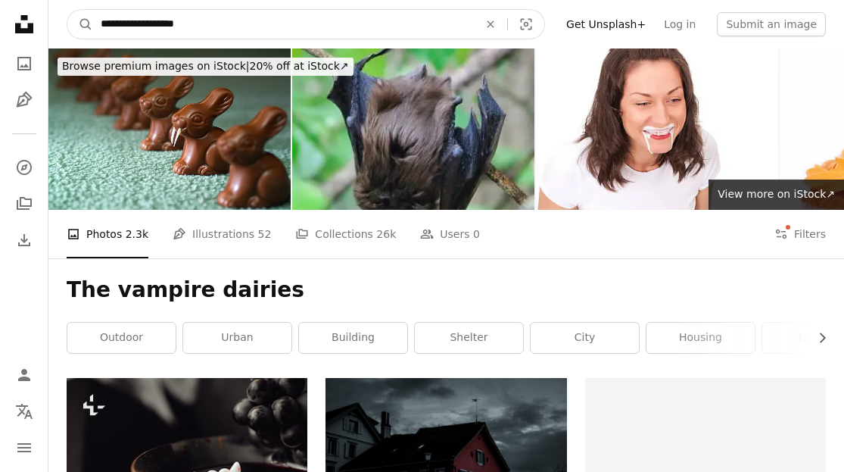
click at [244, 33] on input "**********" at bounding box center [283, 24] width 381 height 29
type input "*"
type input "**********"
click at [80, 24] on button "A magnifying glass" at bounding box center [80, 24] width 26 height 29
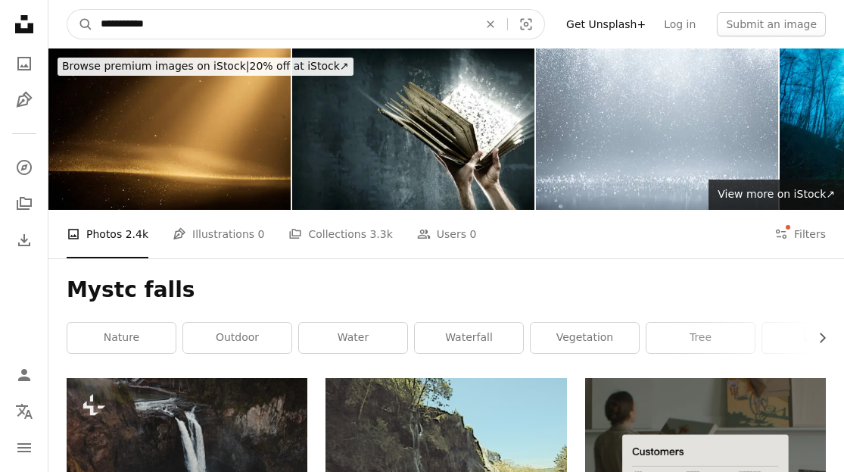
click at [213, 26] on input "**********" at bounding box center [283, 24] width 381 height 29
click at [216, 23] on input "**********" at bounding box center [283, 24] width 381 height 29
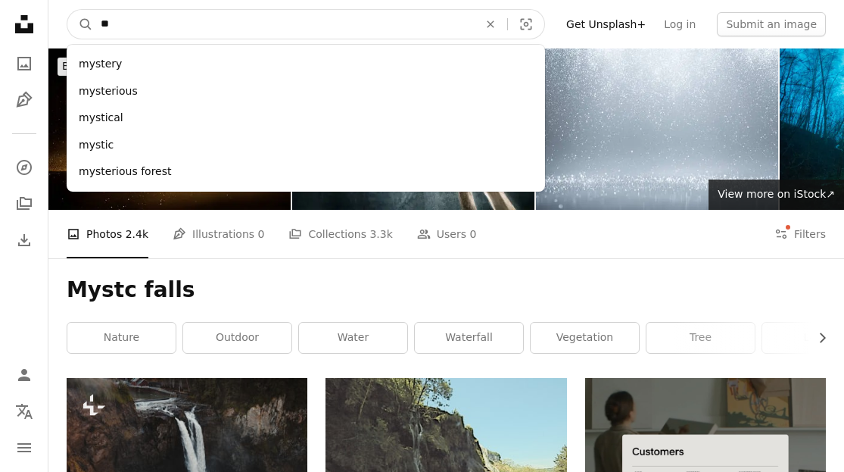
type input "*"
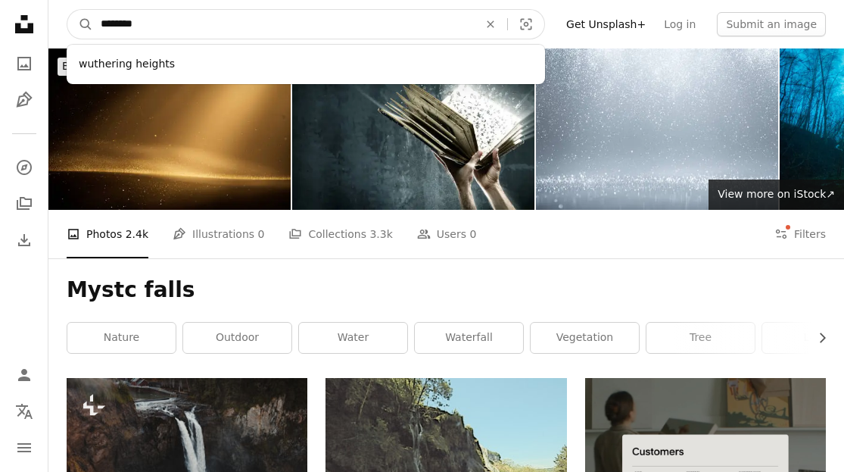
type input "*********"
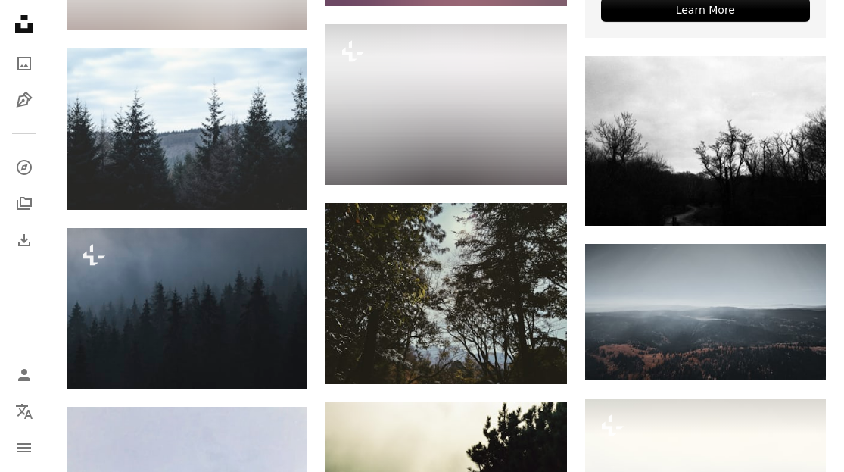
scroll to position [707, 0]
